Goal: Check status: Check status

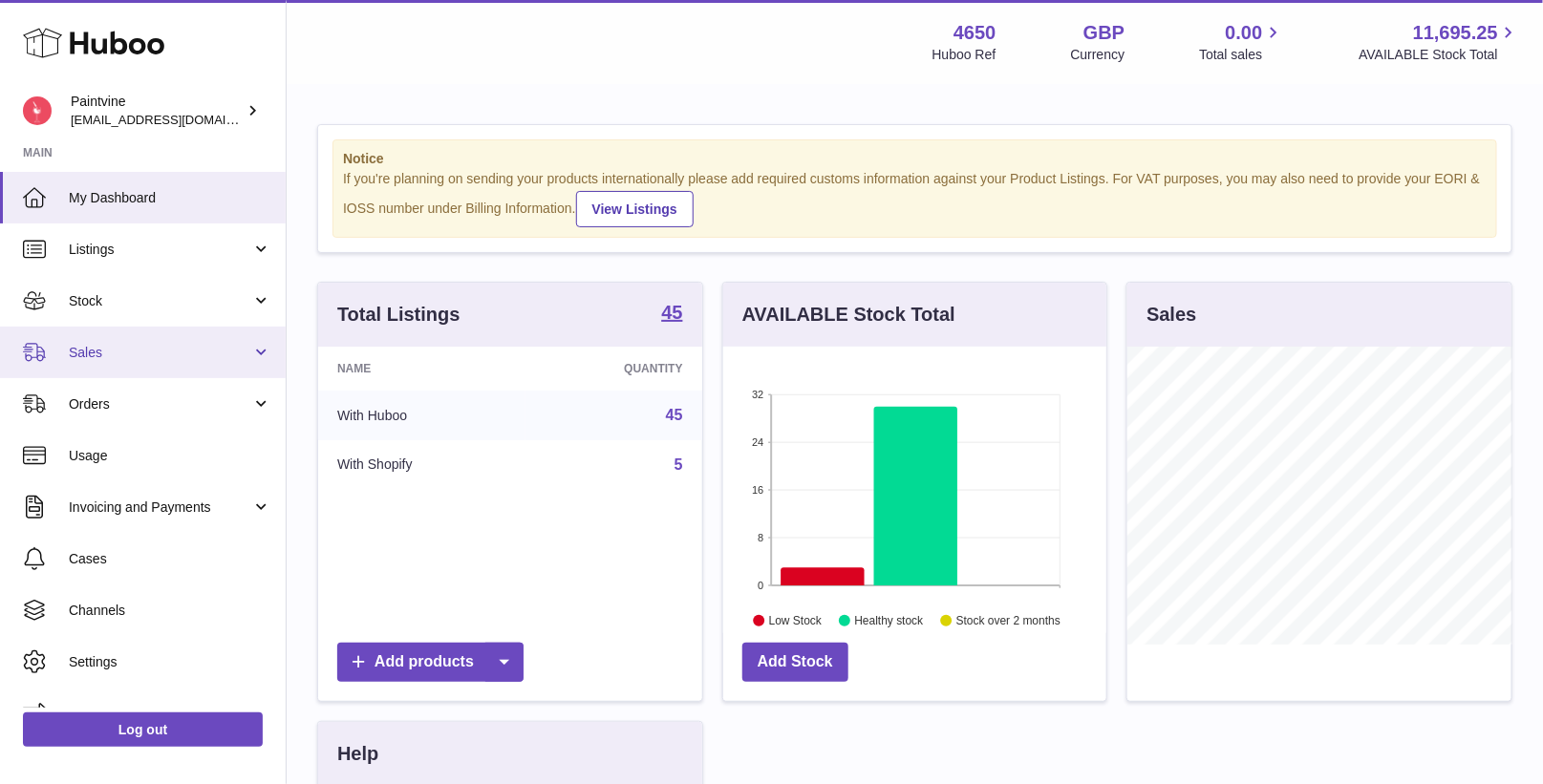
scroll to position [297, 384]
click at [107, 344] on span "Sales" at bounding box center [160, 353] width 182 height 18
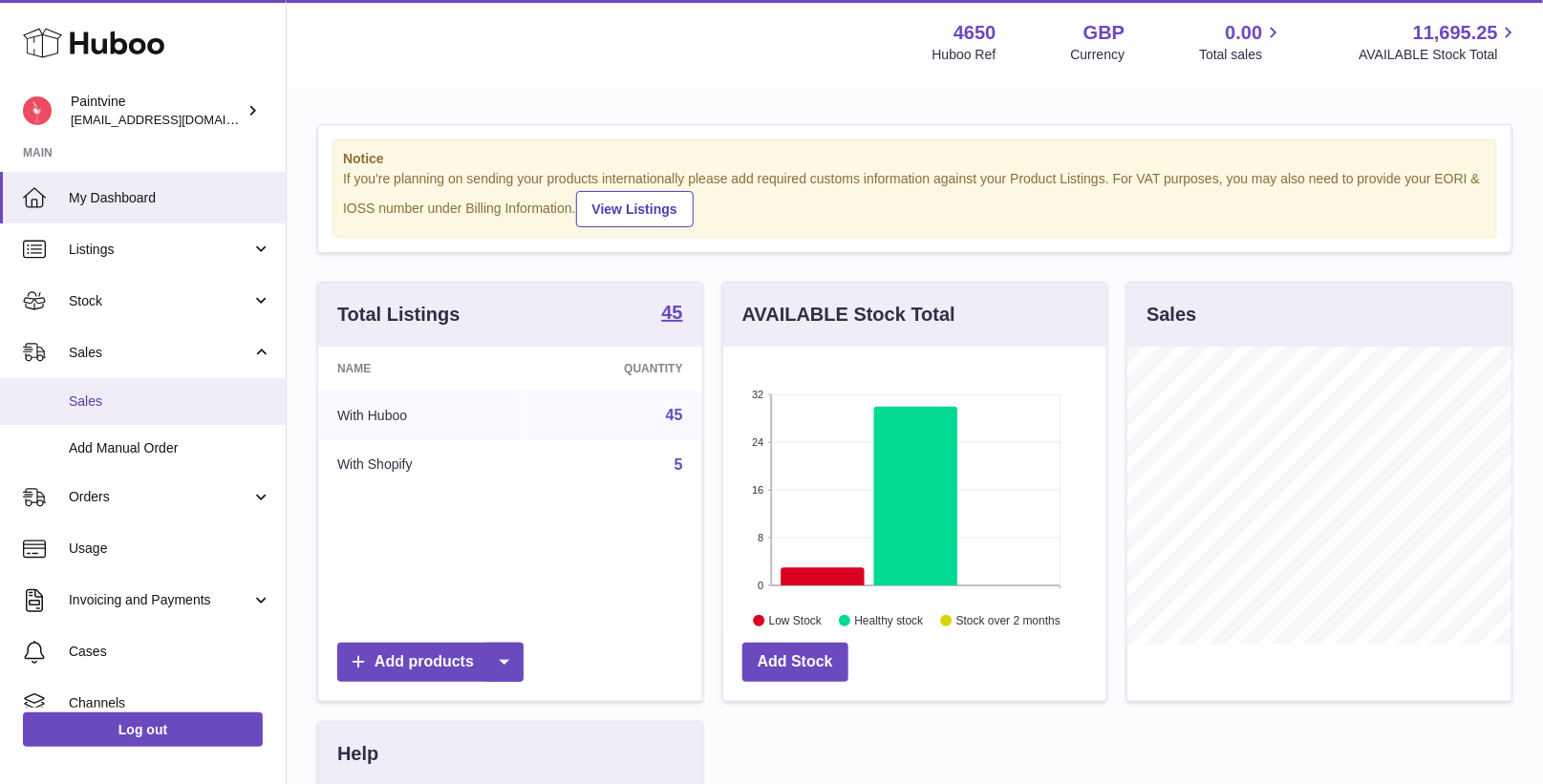
click at [115, 392] on span "Sales" at bounding box center [170, 401] width 202 height 18
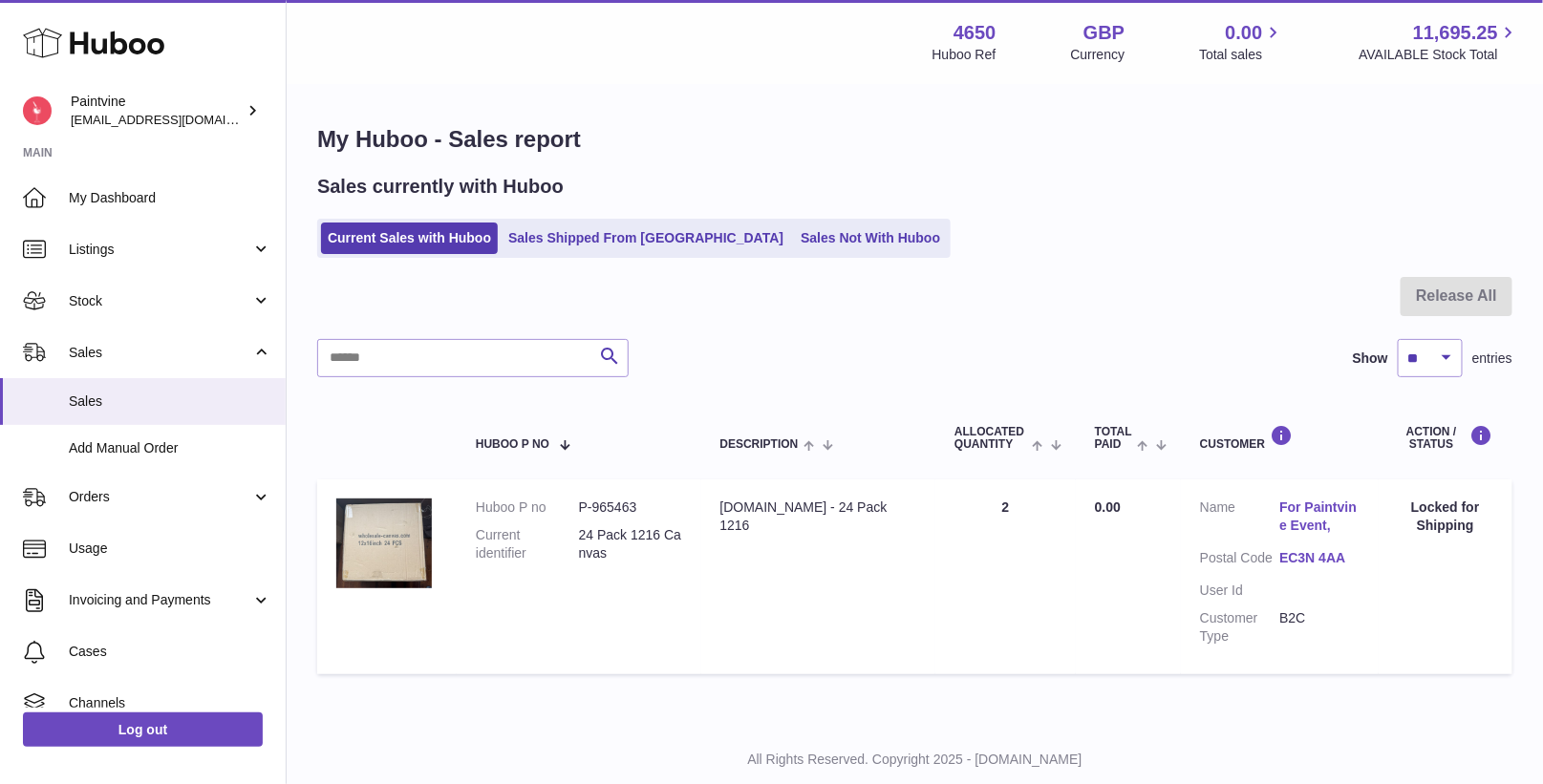
click at [585, 219] on ul "Current Sales with Huboo Sales Shipped From [GEOGRAPHIC_DATA] Sales Not With Hu…" at bounding box center [634, 239] width 634 height 40
click at [549, 247] on link "Sales Shipped From [GEOGRAPHIC_DATA]" at bounding box center [646, 239] width 289 height 32
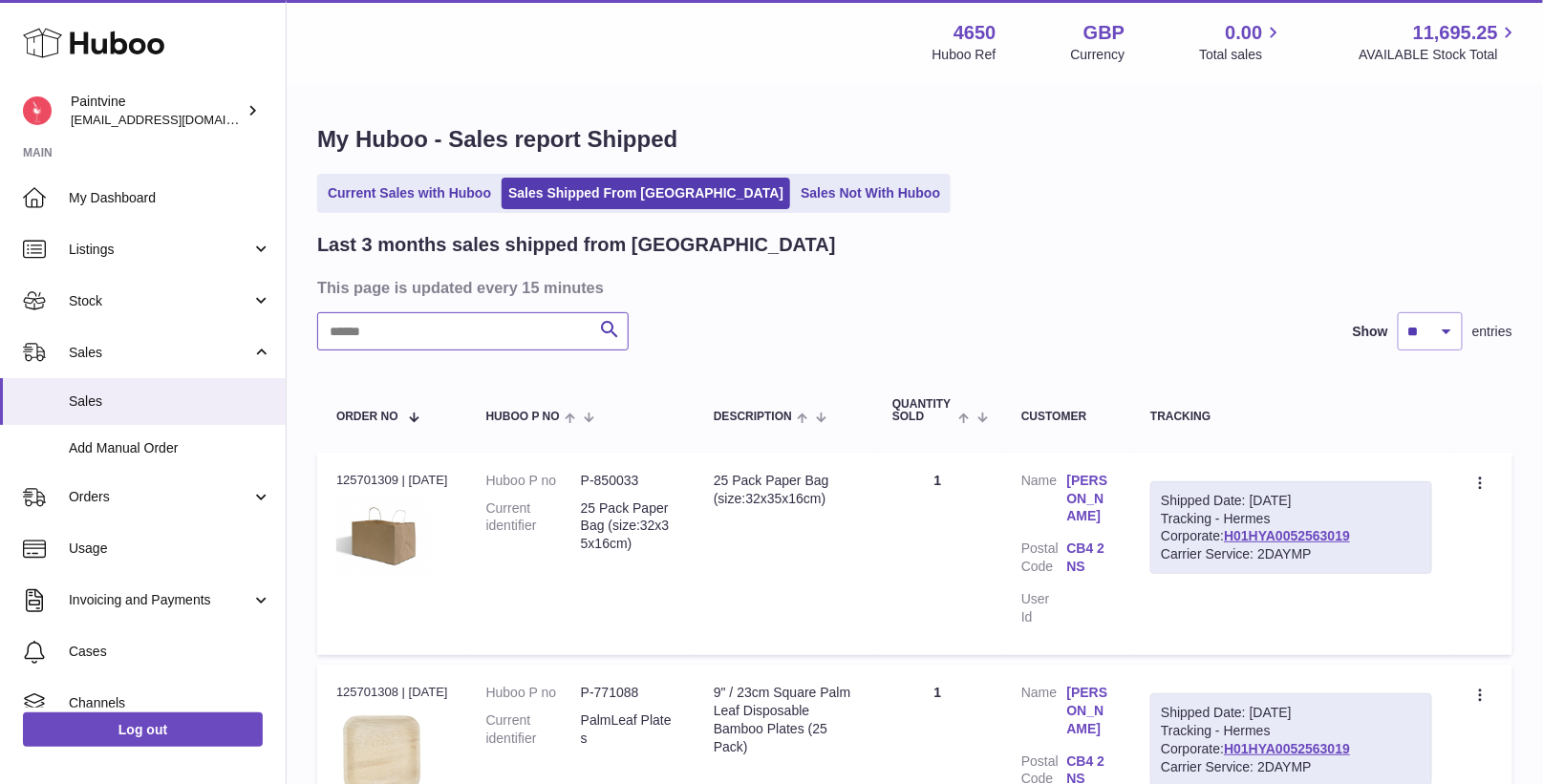
click at [445, 336] on input "text" at bounding box center [473, 331] width 311 height 39
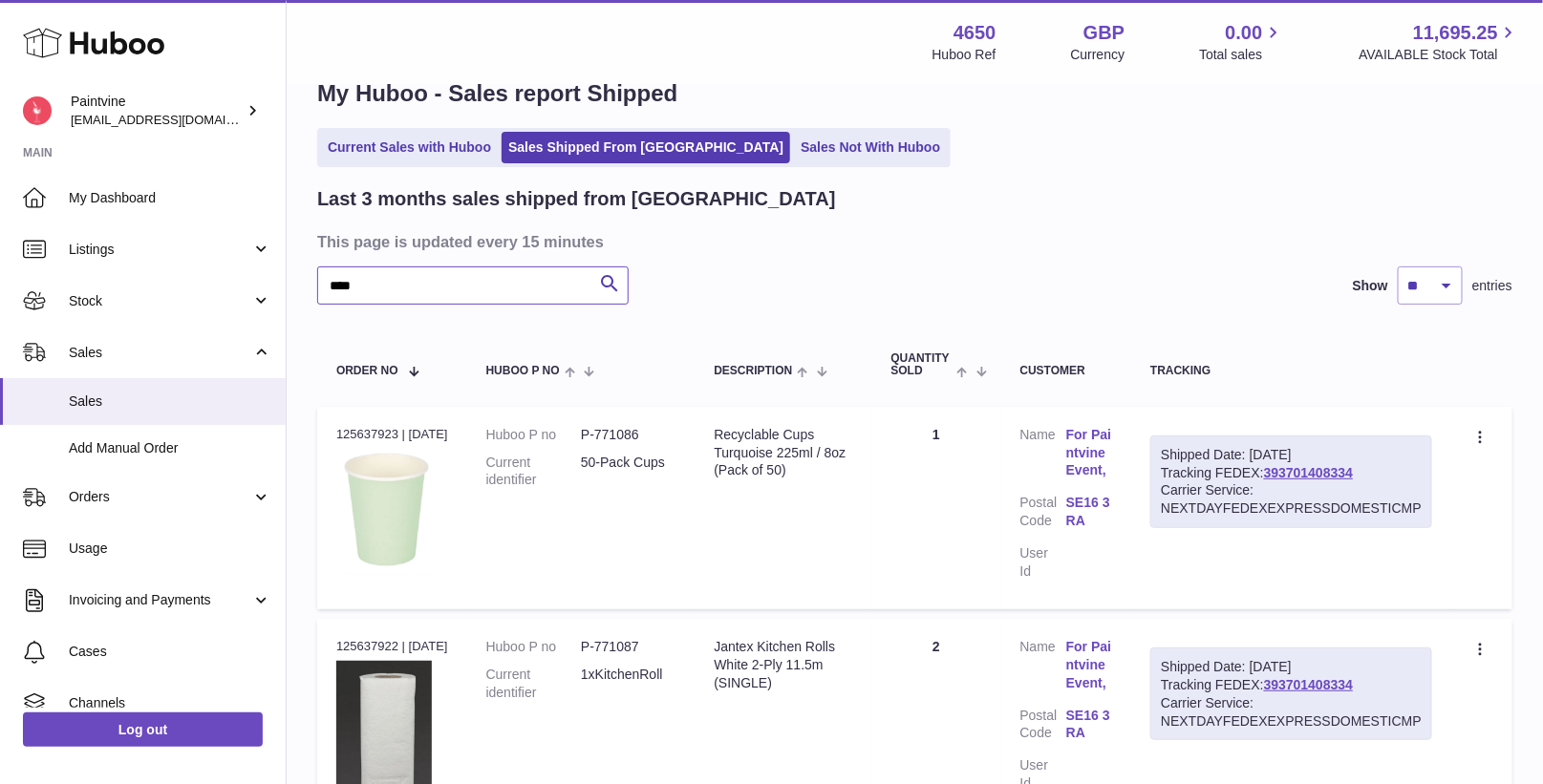
scroll to position [49, 0]
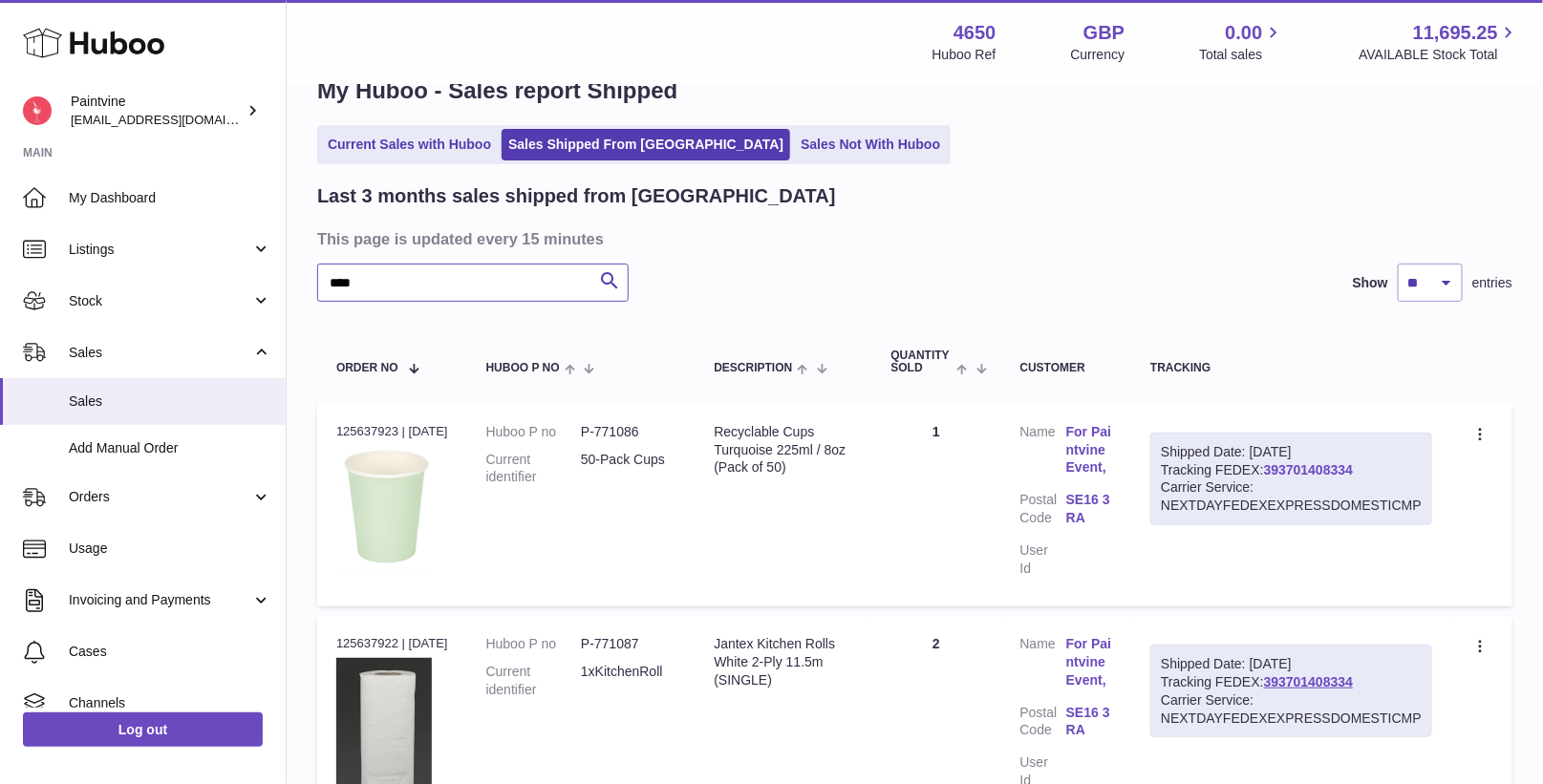
type input "****"
click at [1296, 464] on link "393701408334" at bounding box center [1309, 469] width 89 height 15
